Goal: Contribute content

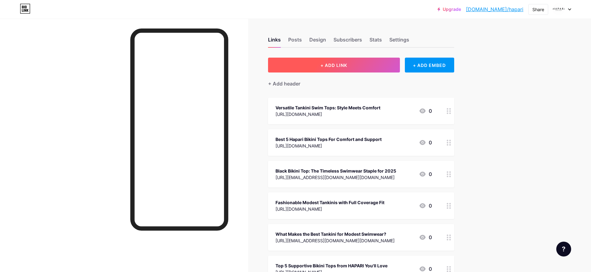
click at [325, 66] on span "+ ADD LINK" at bounding box center [333, 65] width 27 height 5
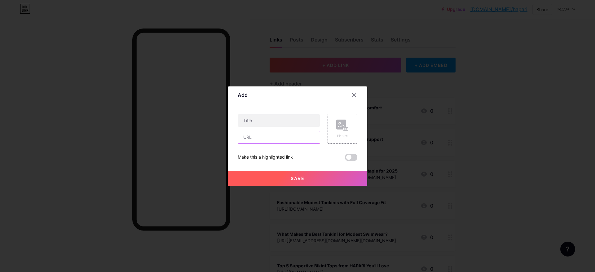
click at [272, 139] on input "text" at bounding box center [279, 137] width 82 height 12
paste input "[URL][DOMAIN_NAME]"
type input "[URL][DOMAIN_NAME]"
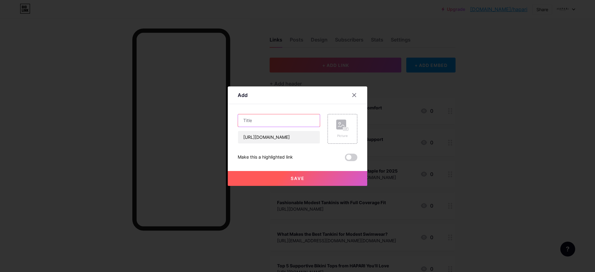
click at [251, 124] on input "text" at bounding box center [279, 120] width 82 height 12
paste input "From Poolside to Beach Parties: Rocking a Black Bikini Top"
type input "From Poolside to Beach Parties: Rocking a Black Bikini Top"
click at [349, 158] on span at bounding box center [351, 157] width 12 height 7
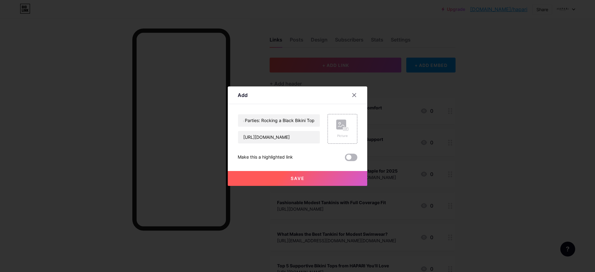
click at [345, 159] on input "checkbox" at bounding box center [345, 159] width 0 height 0
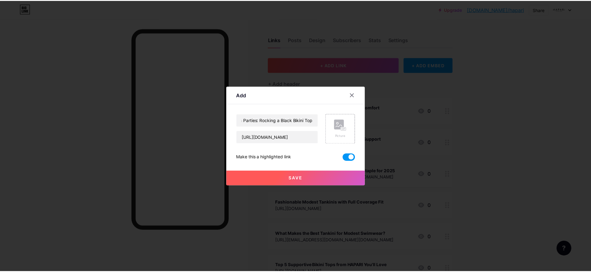
scroll to position [0, 0]
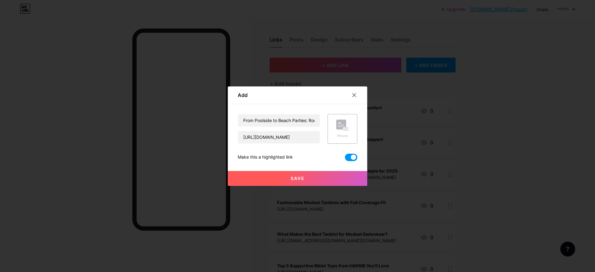
click at [309, 181] on button "Save" at bounding box center [298, 178] width 140 height 15
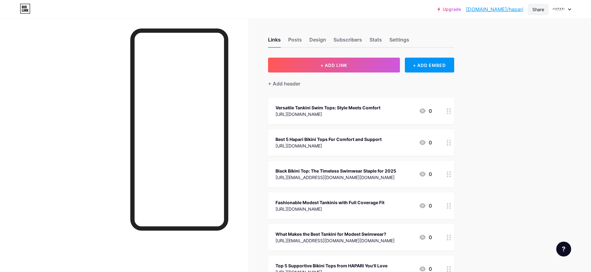
click at [534, 9] on div "Share" at bounding box center [538, 9] width 12 height 7
click at [492, 34] on div "Copy link" at bounding box center [486, 31] width 23 height 7
